Goal: Transaction & Acquisition: Purchase product/service

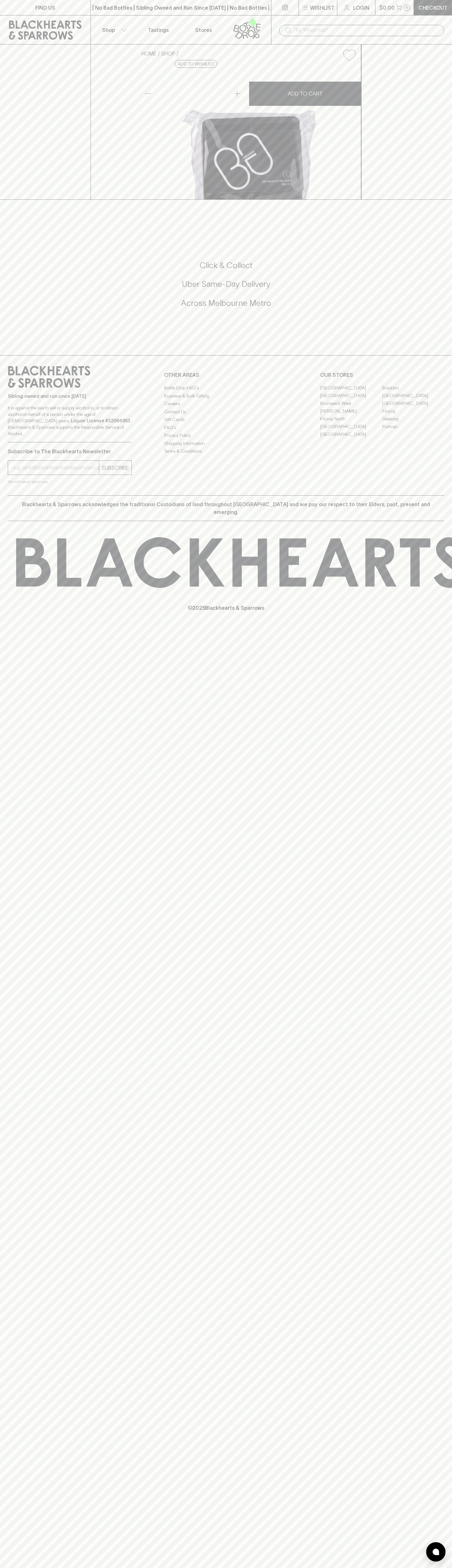
click at [326, 19] on div "​" at bounding box center [361, 30] width 181 height 29
click at [424, 1287] on div "FIND US | No Bad Bottles | Sibling Owned and Run Since [DATE] | No Bad Bottles …" at bounding box center [226, 784] width 452 height 1568
click at [85, 1567] on html "FIND US | No Bad Bottles | Sibling Owned and Run Since 2006 | No Bad Bottles | …" at bounding box center [226, 784] width 452 height 1568
click at [20, 1502] on div "FIND US | No Bad Bottles | Sibling Owned and Run Since 2006 | No Bad Bottles | …" at bounding box center [226, 784] width 452 height 1568
